Goal: Find specific page/section: Find specific page/section

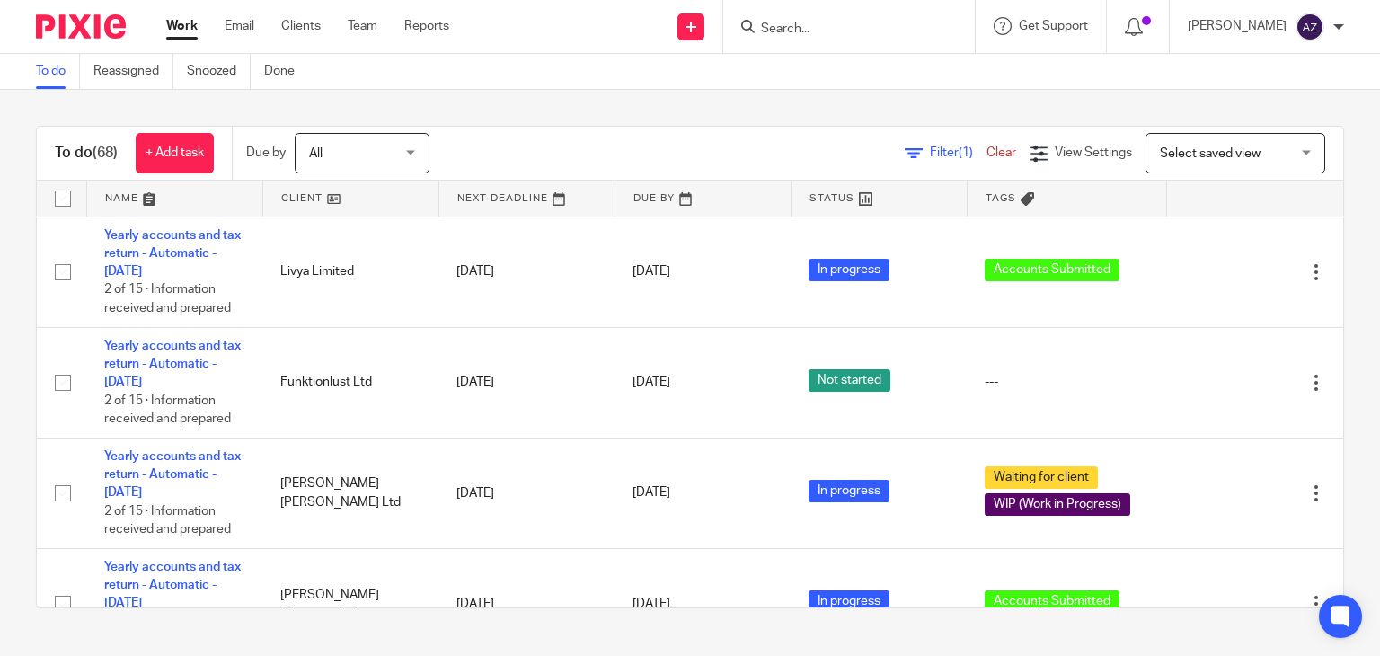
click at [765, 26] on input "Search" at bounding box center [840, 30] width 162 height 16
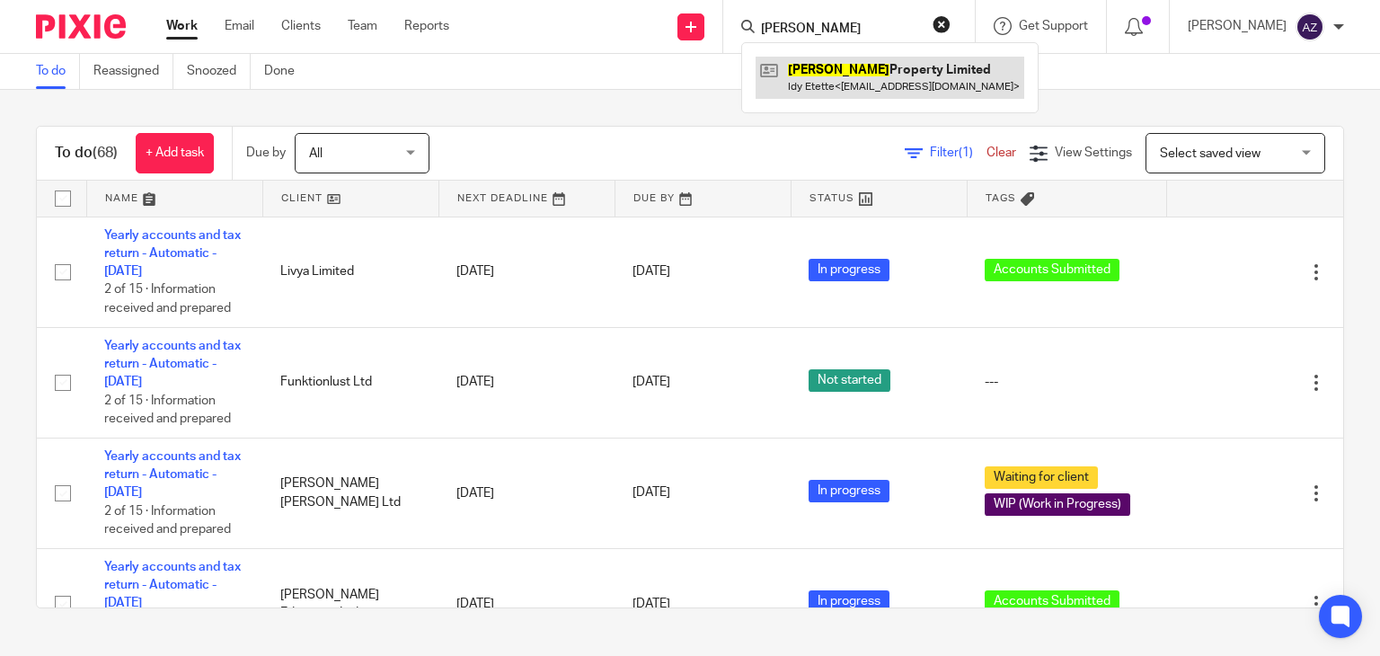
type input "ronica"
click at [852, 87] on link at bounding box center [890, 77] width 269 height 41
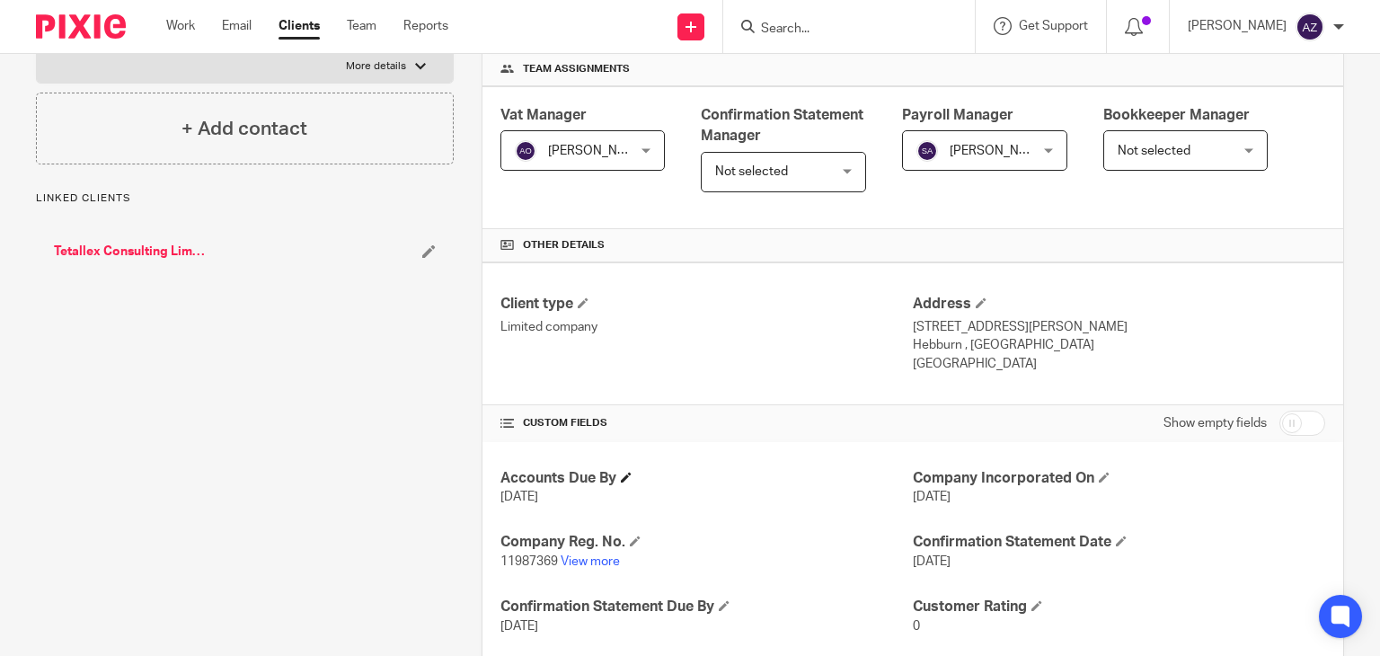
scroll to position [359, 0]
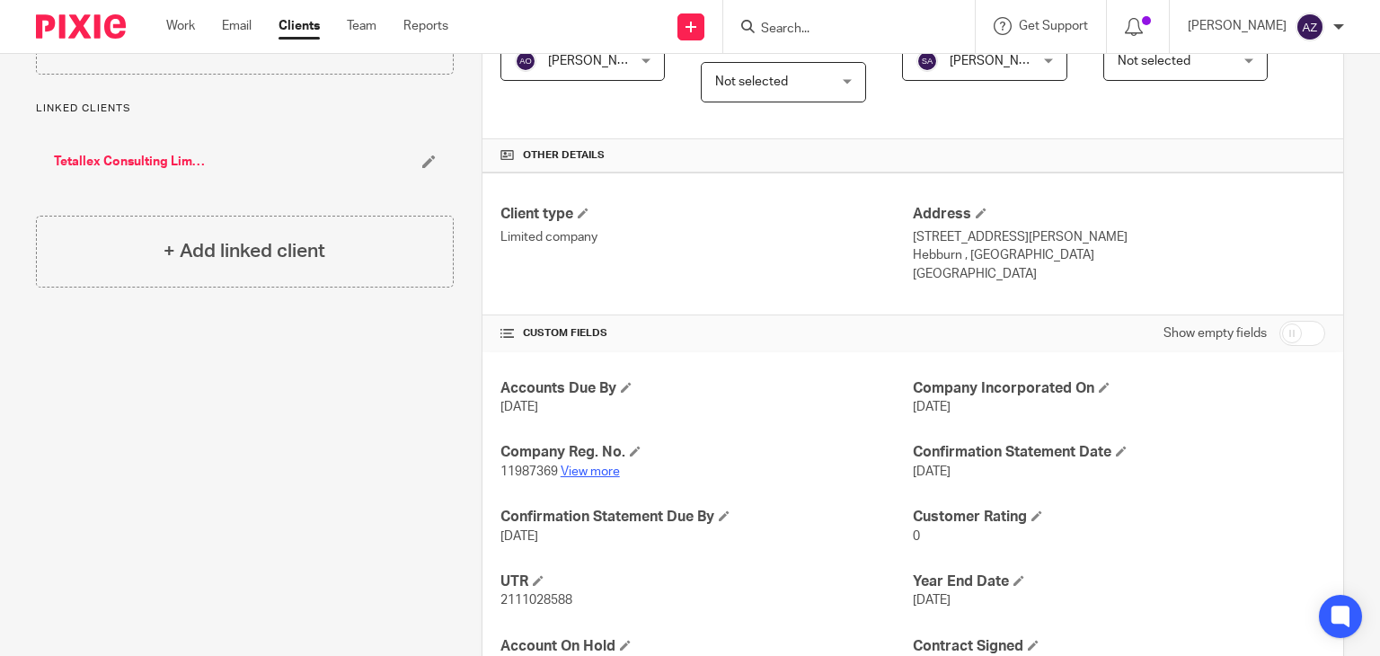
click at [589, 467] on link "View more" at bounding box center [590, 471] width 59 height 13
